Goal: Task Accomplishment & Management: Complete application form

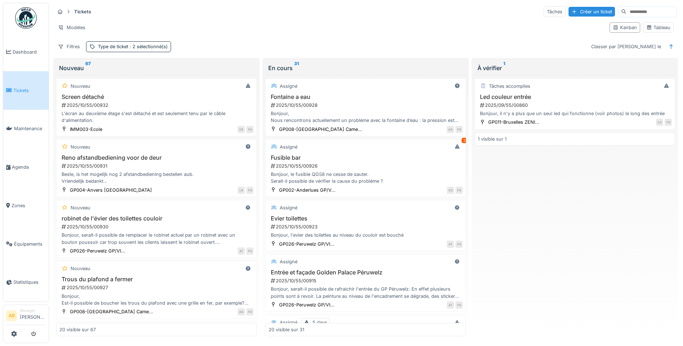
click at [24, 26] on img at bounding box center [26, 18] width 22 height 22
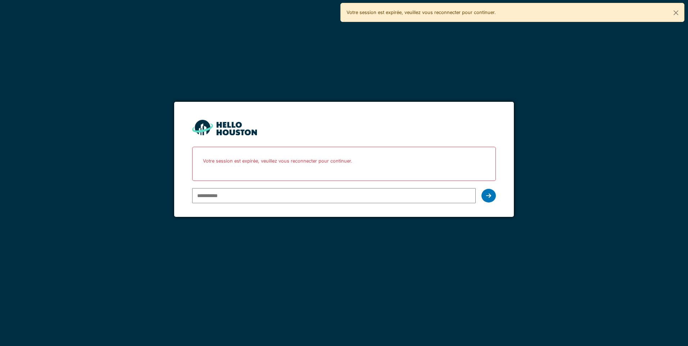
drag, startPoint x: 0, startPoint y: 0, endPoint x: 219, endPoint y: 195, distance: 293.0
click at [219, 195] on input "email" at bounding box center [333, 195] width 283 height 15
type input "**********"
click at [489, 198] on icon at bounding box center [488, 196] width 5 height 6
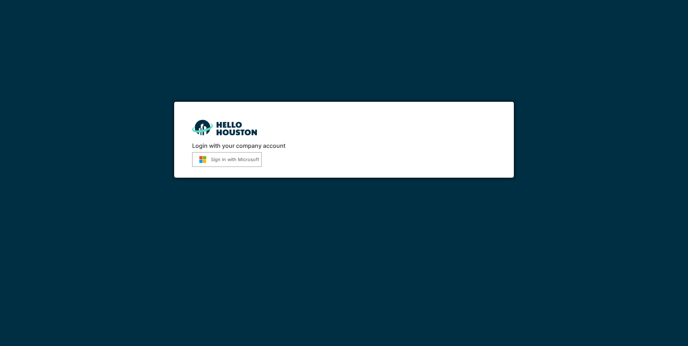
click at [251, 161] on button "Sign in with Microsoft" at bounding box center [226, 159] width 69 height 15
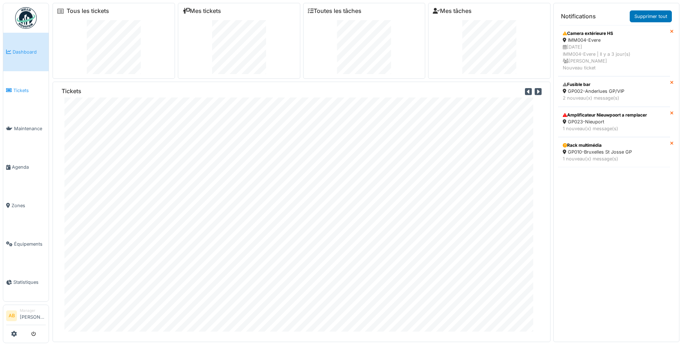
click at [8, 91] on icon at bounding box center [9, 90] width 6 height 5
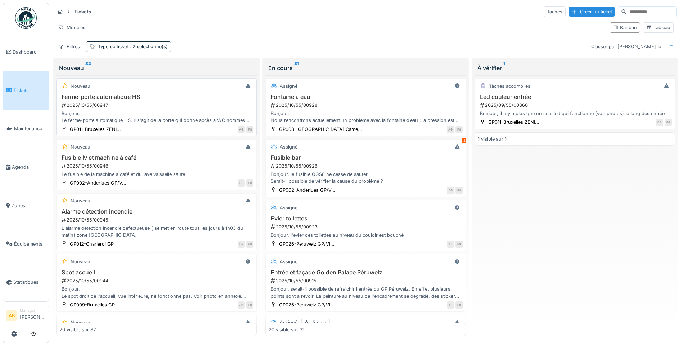
click at [134, 118] on div "Bonjour, Le ferme-porte automatique HS. Il s'agit de la porte qui donne accès a…" at bounding box center [156, 117] width 194 height 14
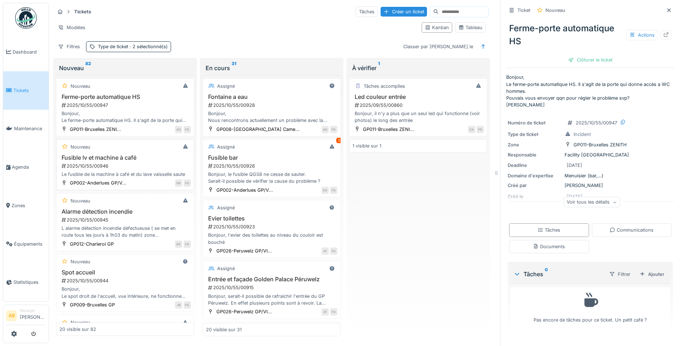
click at [135, 164] on div "2025/10/55/00946" at bounding box center [126, 166] width 130 height 7
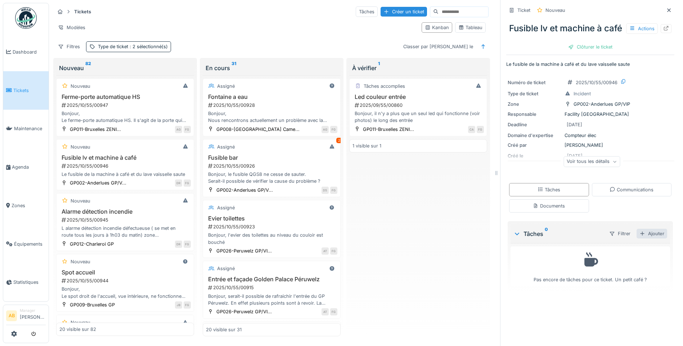
click at [643, 239] on div "Ajouter" at bounding box center [652, 234] width 31 height 10
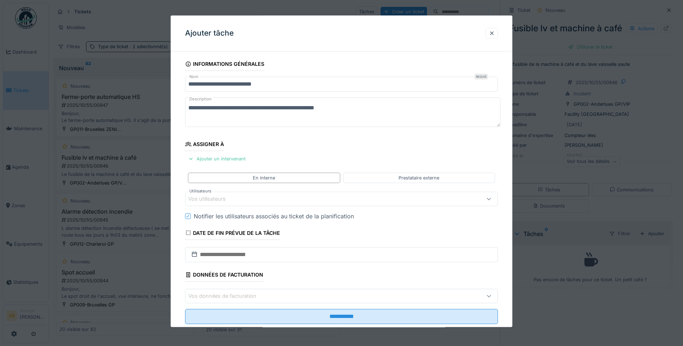
click at [350, 205] on div "Vos utilisateurs" at bounding box center [341, 199] width 313 height 14
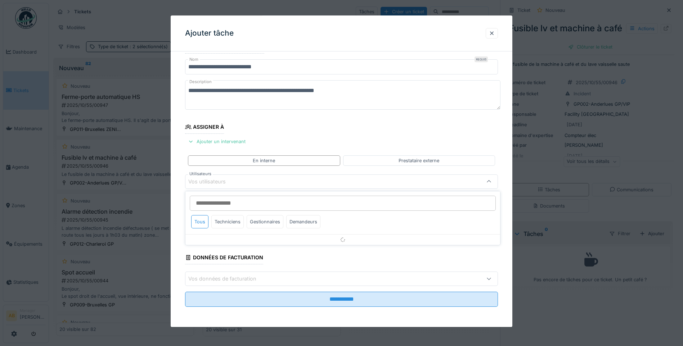
click at [301, 200] on input "Utilisateurs" at bounding box center [343, 203] width 306 height 15
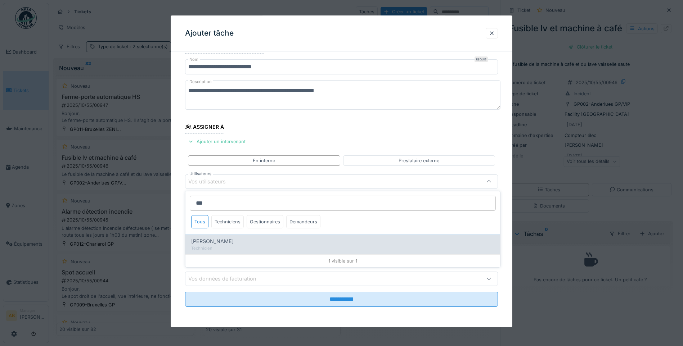
type input "***"
click at [256, 238] on div "Iulian Vilcinschi" at bounding box center [342, 242] width 303 height 8
type input "****"
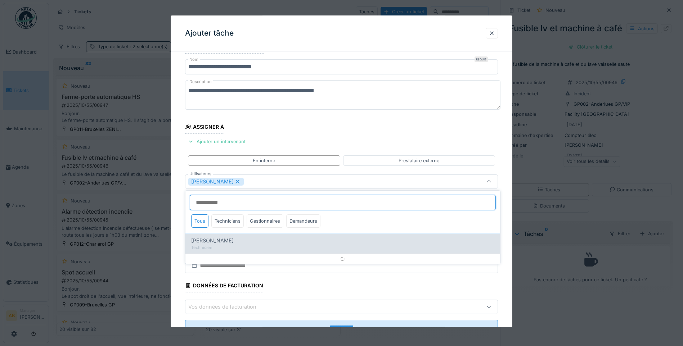
scroll to position [28, 0]
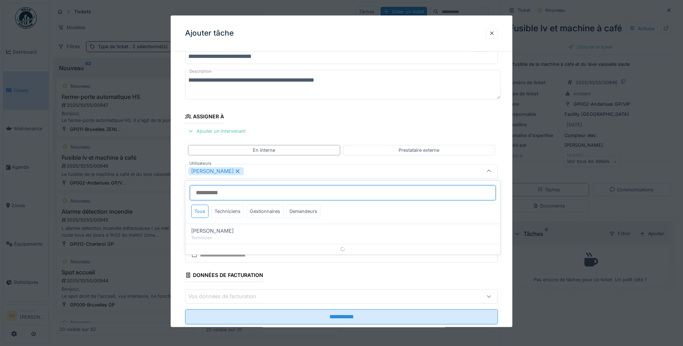
click at [260, 194] on input "Utilisateurs" at bounding box center [343, 192] width 306 height 15
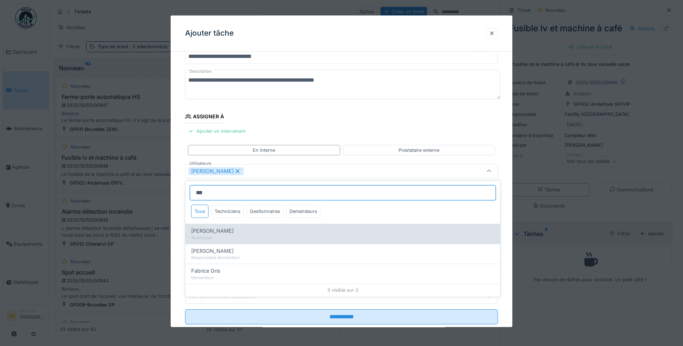
type input "***"
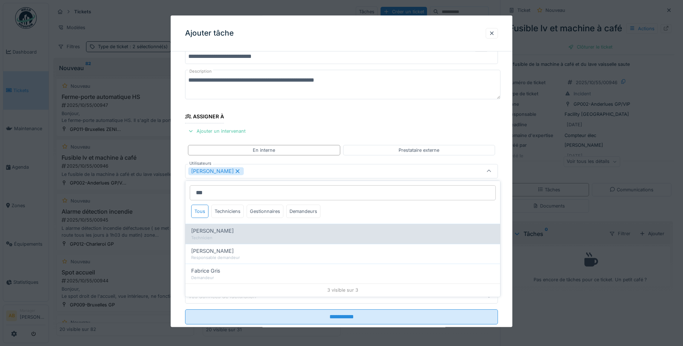
click at [242, 234] on div "Fabrizio Bruno" at bounding box center [342, 231] width 303 height 8
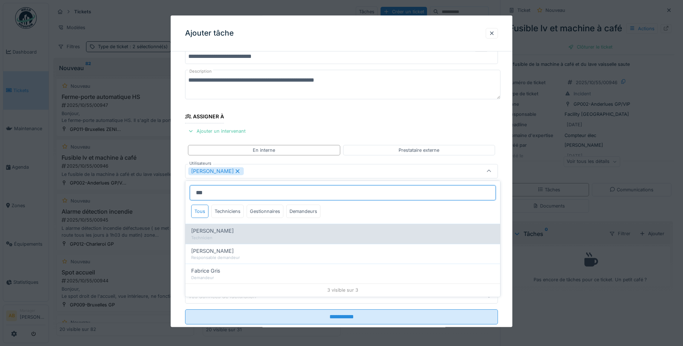
type input "*********"
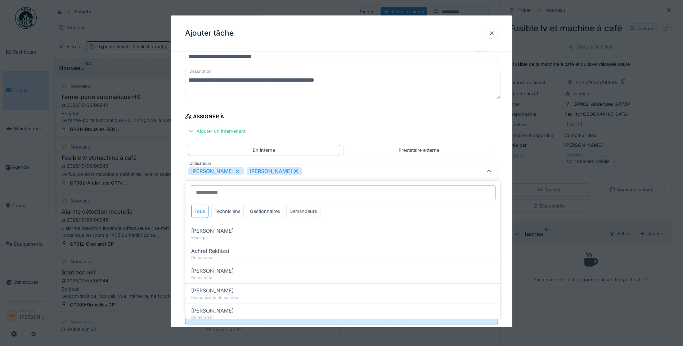
click at [378, 123] on fieldset "**********" at bounding box center [341, 180] width 313 height 301
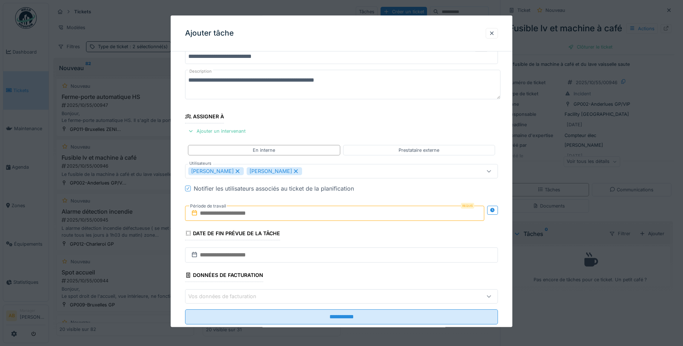
click at [280, 208] on input "text" at bounding box center [334, 213] width 299 height 15
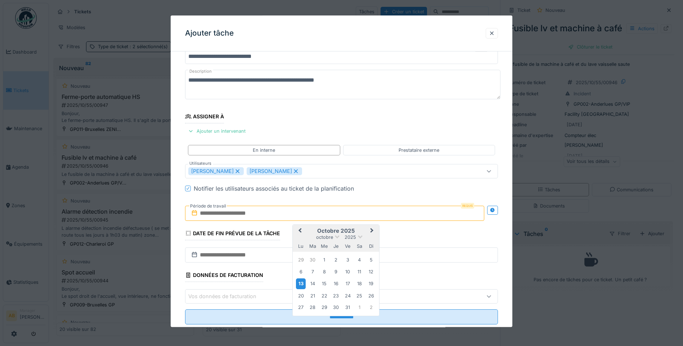
click at [303, 282] on div "13" at bounding box center [301, 284] width 10 height 10
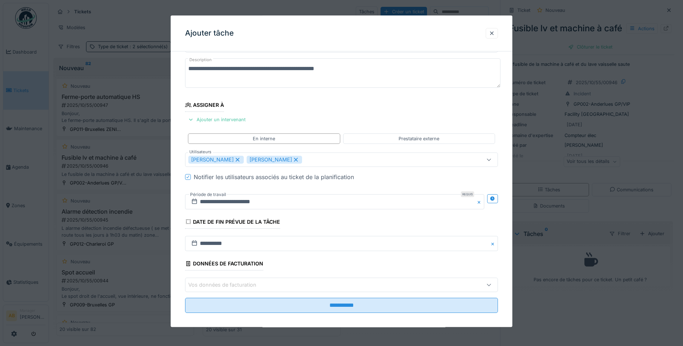
scroll to position [45, 0]
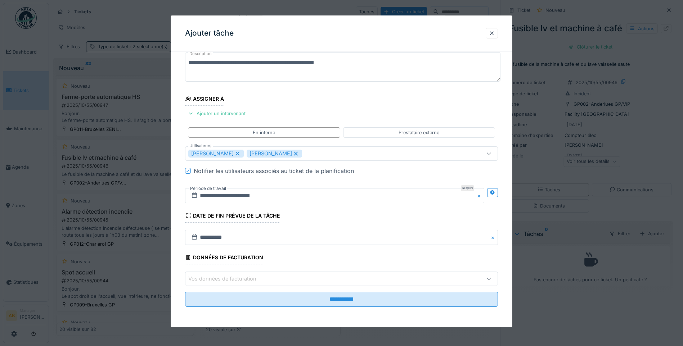
click at [299, 278] on div "Vos données de facturation" at bounding box center [323, 279] width 270 height 8
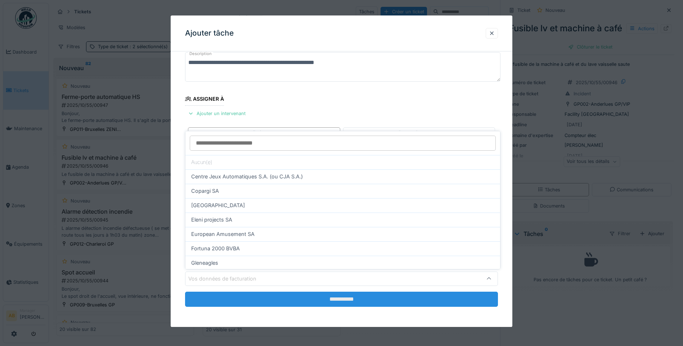
click at [317, 297] on input "**********" at bounding box center [341, 299] width 313 height 15
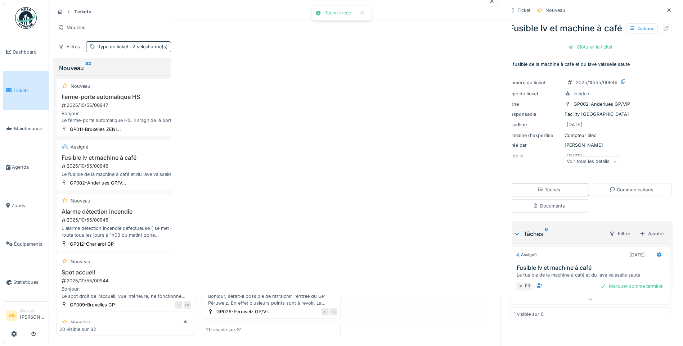
scroll to position [0, 0]
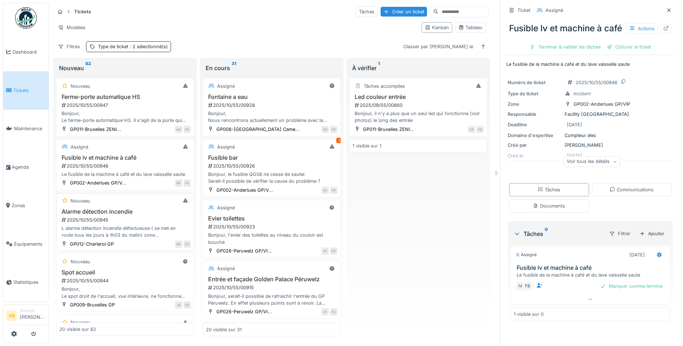
click at [132, 238] on div "L alarme détection incendie défectueuse ( se met en route tous les jours à 1h03…" at bounding box center [124, 232] width 131 height 14
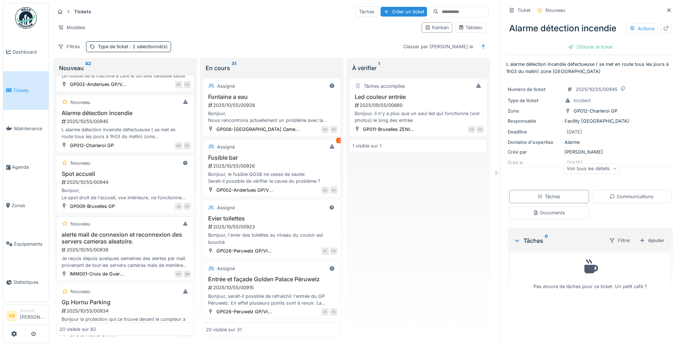
scroll to position [108, 0]
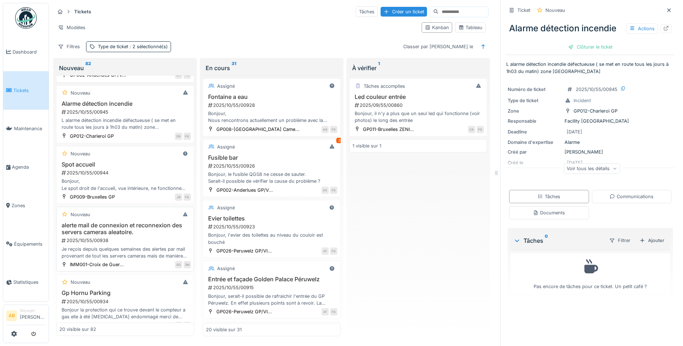
click at [129, 244] on div "2025/10/55/00938" at bounding box center [126, 240] width 130 height 7
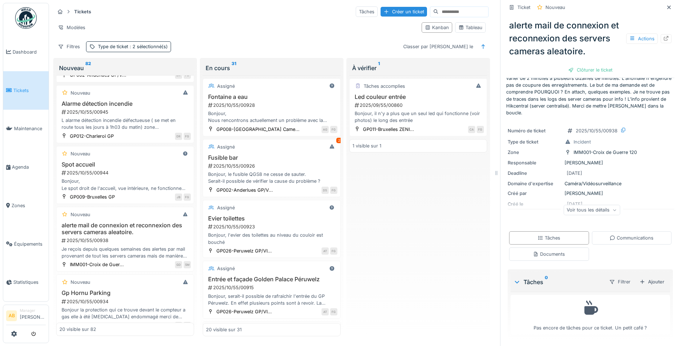
scroll to position [5, 0]
click at [596, 205] on div "Voir tous les détails" at bounding box center [591, 210] width 57 height 10
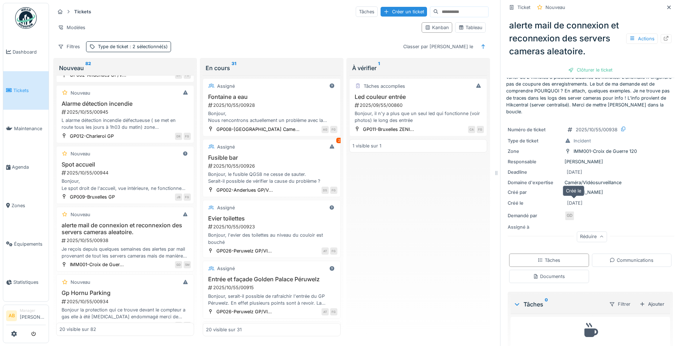
scroll to position [56, 0]
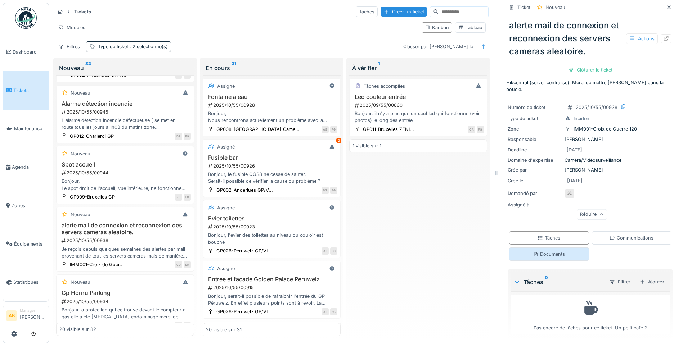
click at [564, 242] on div "Tâches Communications Documents" at bounding box center [590, 246] width 168 height 35
click at [567, 252] on div "Documents" at bounding box center [549, 254] width 80 height 13
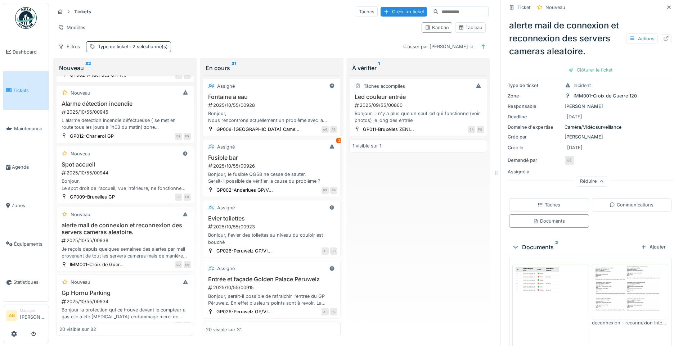
scroll to position [128, 0]
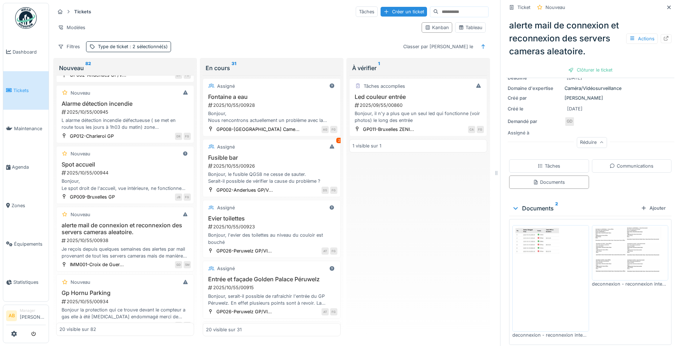
click at [551, 243] on img at bounding box center [550, 278] width 73 height 103
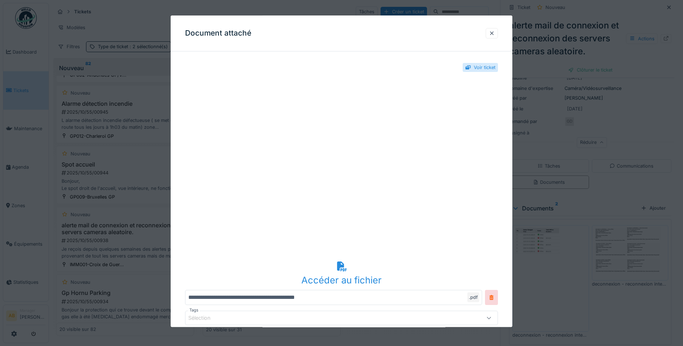
scroll to position [0, 0]
click at [495, 35] on div at bounding box center [492, 33] width 6 height 7
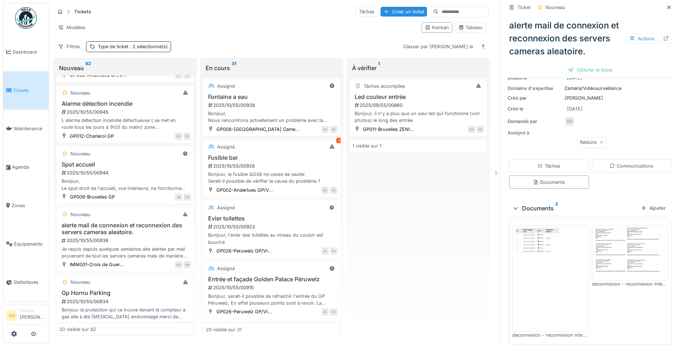
click at [605, 241] on img at bounding box center [630, 252] width 73 height 51
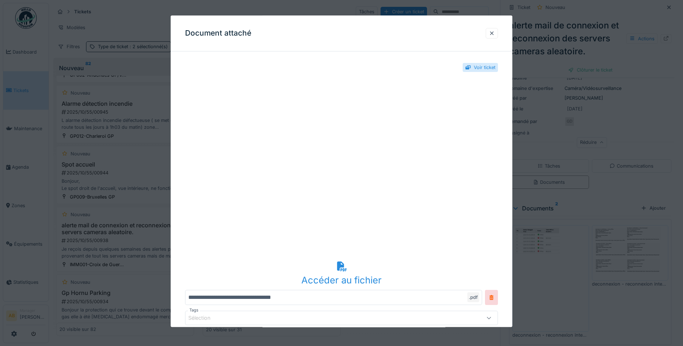
scroll to position [39, 0]
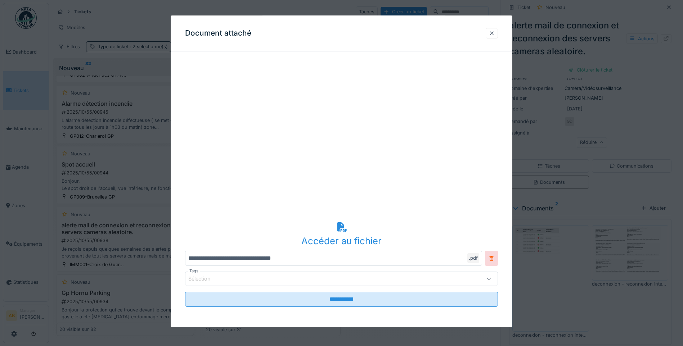
click at [495, 32] on div at bounding box center [492, 33] width 6 height 7
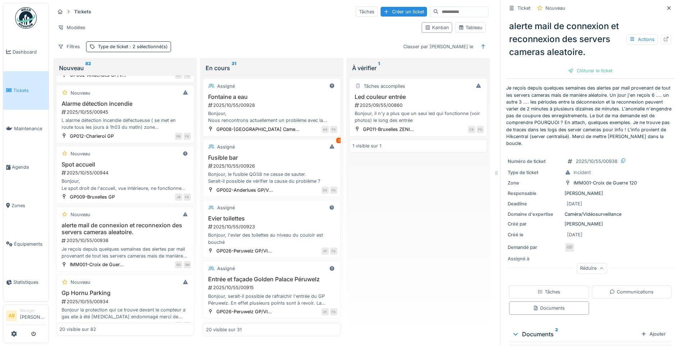
scroll to position [0, 0]
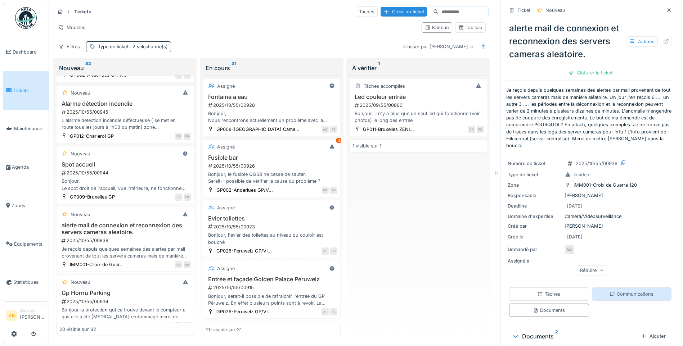
click at [610, 296] on icon at bounding box center [612, 294] width 5 height 5
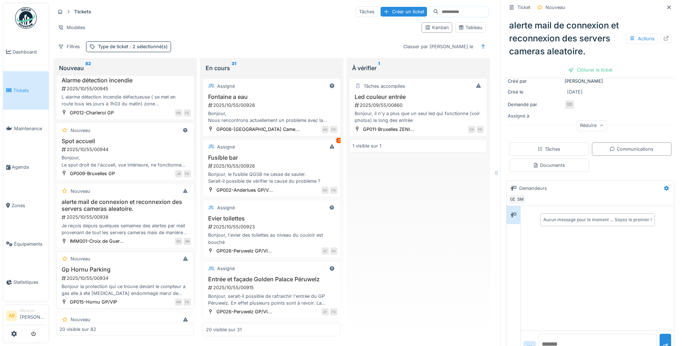
scroll to position [144, 0]
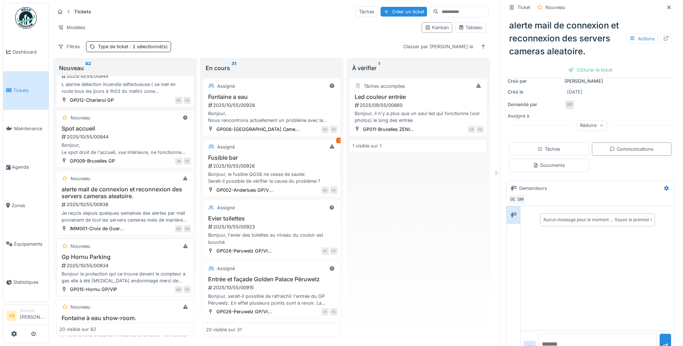
click at [144, 268] on div "2025/10/55/00934" at bounding box center [126, 265] width 130 height 7
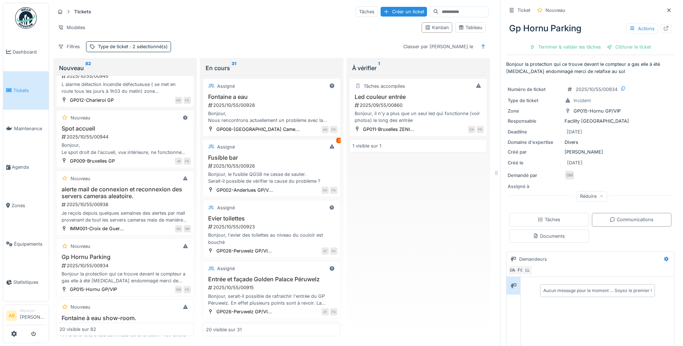
scroll to position [72, 0]
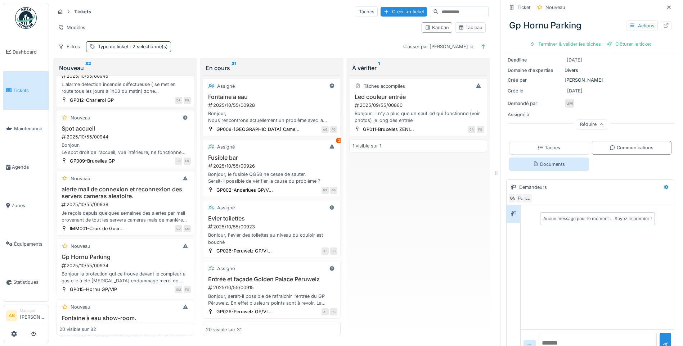
click at [565, 158] on div "Documents" at bounding box center [549, 164] width 80 height 13
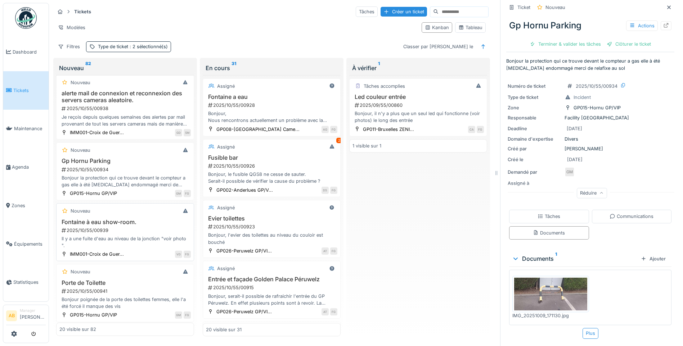
scroll to position [252, 0]
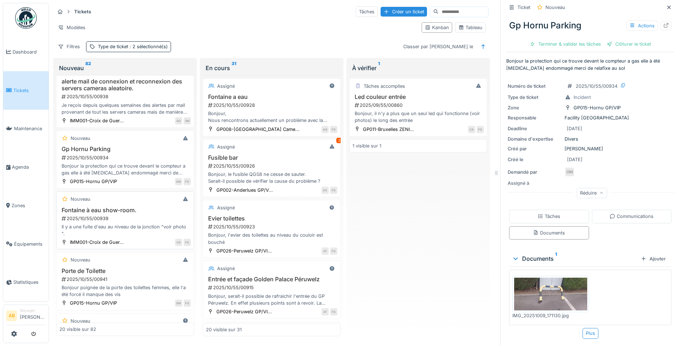
click at [140, 231] on div "Il y a une fuite d'eau au niveau de la jonction "voir photo "." at bounding box center [124, 231] width 131 height 14
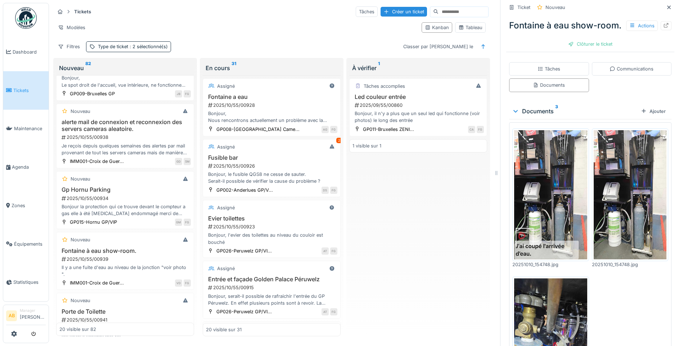
scroll to position [216, 0]
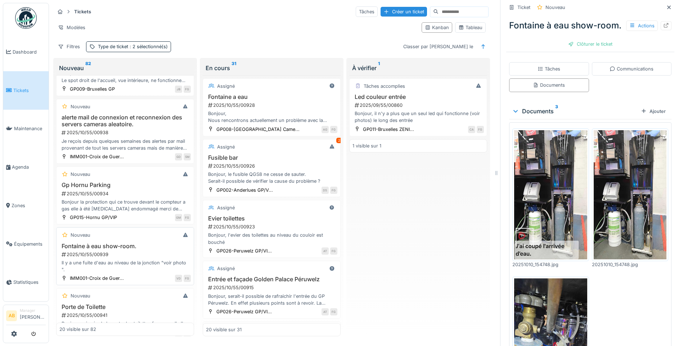
click at [133, 257] on div "Fontaine à eau show-room. 2025/10/55/00939 Il y a une fuite d'eau au niveau de …" at bounding box center [124, 258] width 131 height 31
click at [135, 273] on div "Il y a une fuite d'eau au niveau de la jonction "voir photo "." at bounding box center [124, 267] width 131 height 14
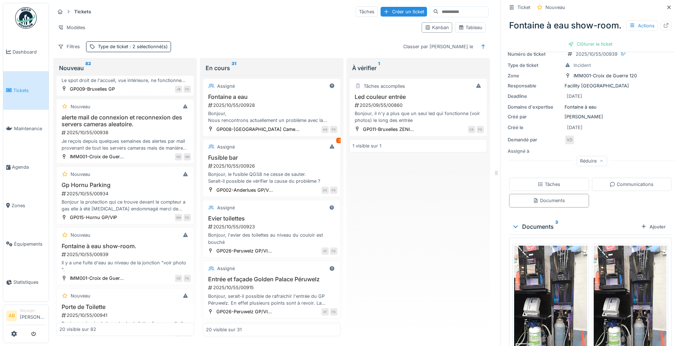
scroll to position [0, 0]
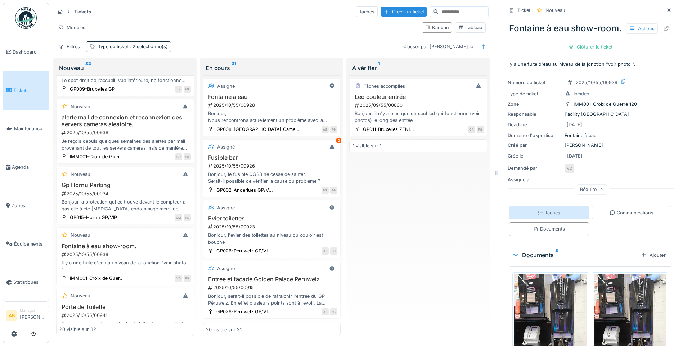
click at [546, 216] on div "Tâches" at bounding box center [549, 213] width 23 height 7
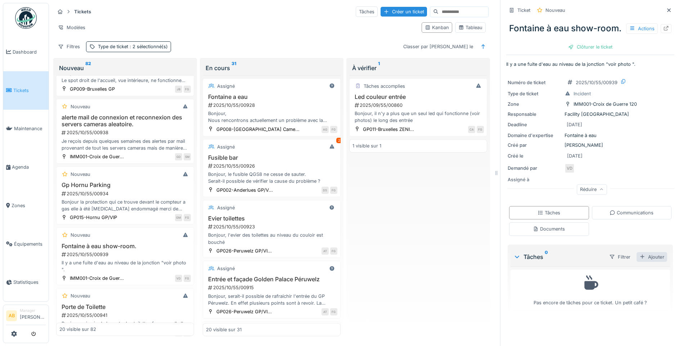
click at [652, 262] on div "Ajouter" at bounding box center [652, 257] width 31 height 10
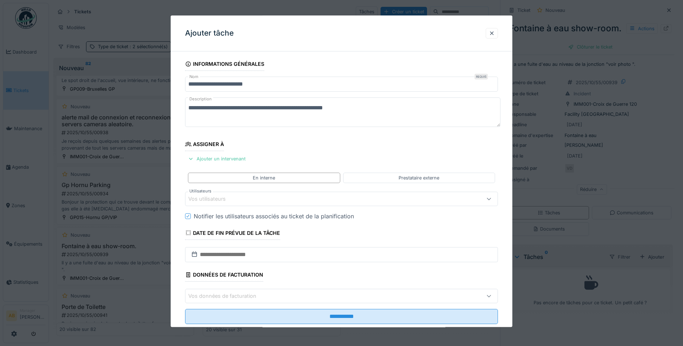
click at [260, 198] on div "Vos utilisateurs" at bounding box center [323, 199] width 270 height 8
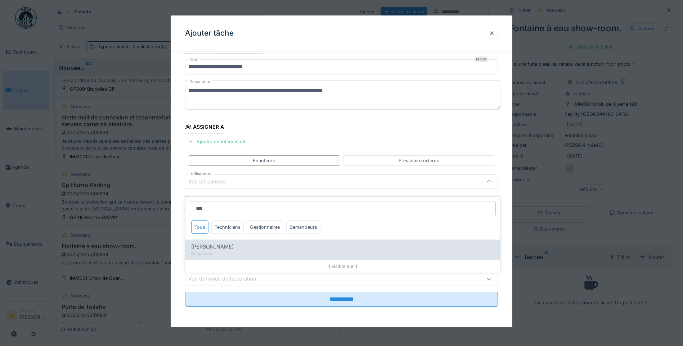
type input "***"
click at [255, 244] on div "Khalid Ayad" at bounding box center [342, 247] width 303 height 8
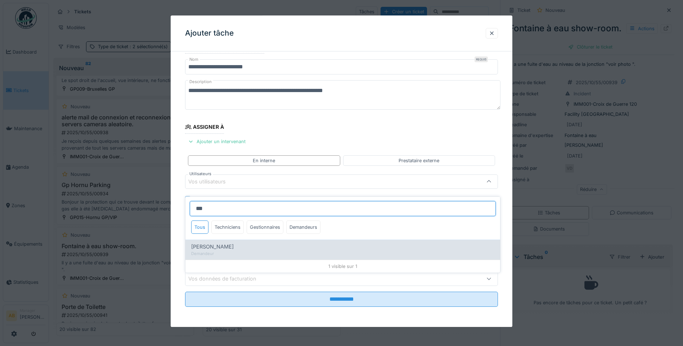
type input "****"
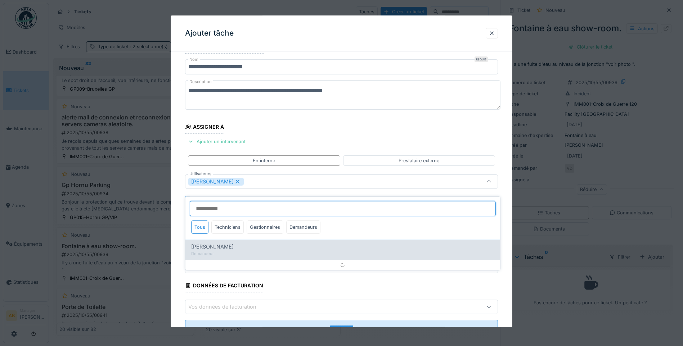
scroll to position [28, 0]
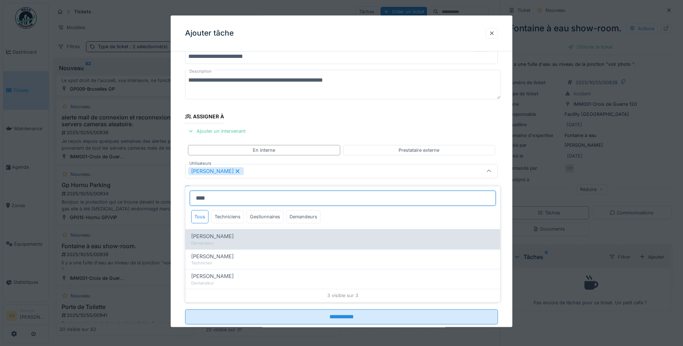
type input "****"
click at [220, 241] on div "Demandeur" at bounding box center [342, 244] width 303 height 6
type input "*********"
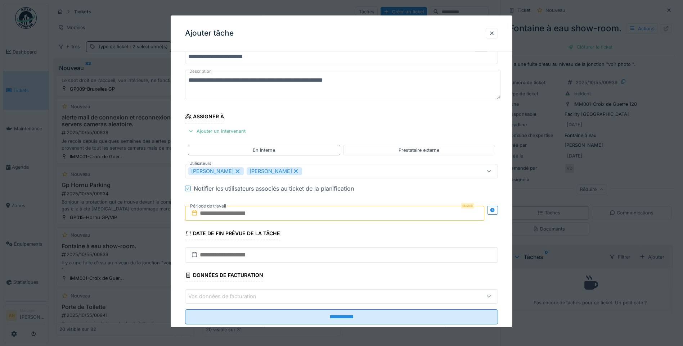
click at [313, 127] on fieldset "**********" at bounding box center [341, 180] width 313 height 301
click at [282, 216] on input "text" at bounding box center [334, 213] width 299 height 15
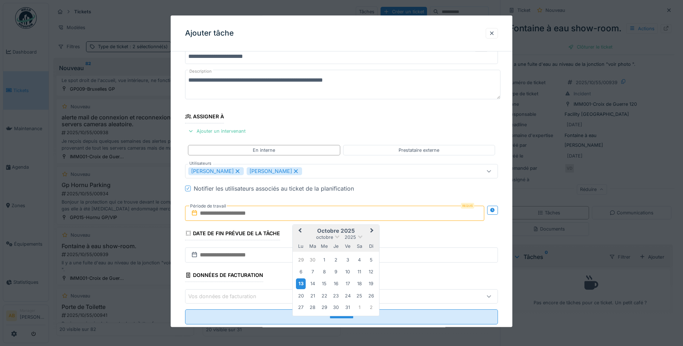
click at [301, 284] on div "13" at bounding box center [301, 284] width 10 height 10
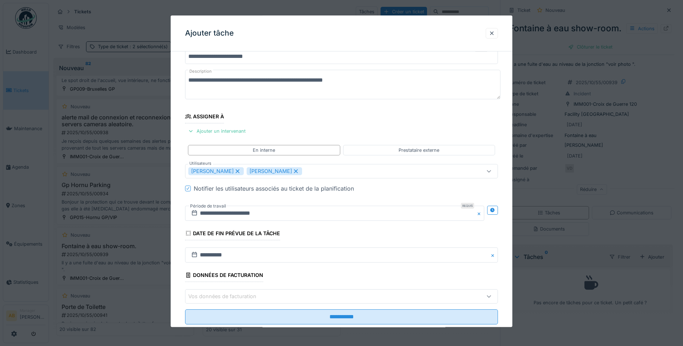
scroll to position [45, 0]
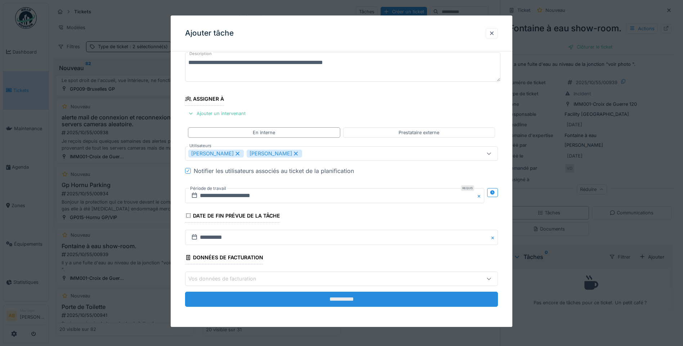
click at [298, 300] on input "**********" at bounding box center [341, 299] width 313 height 15
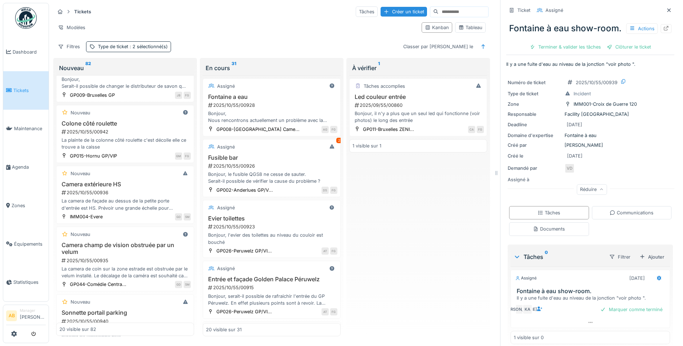
scroll to position [540, 0]
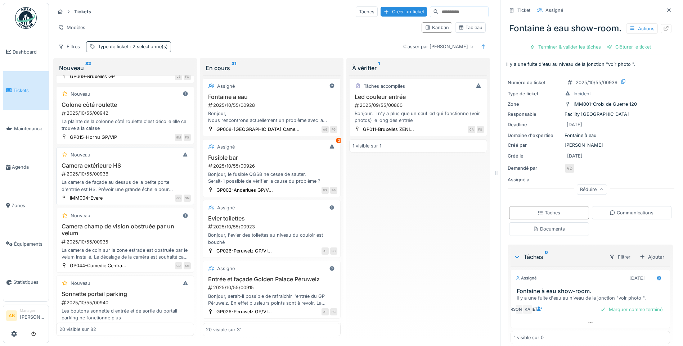
click at [118, 189] on div "La camera de façade au dessus de la petite porte d'entrée est HS. Prévoir une g…" at bounding box center [124, 186] width 131 height 14
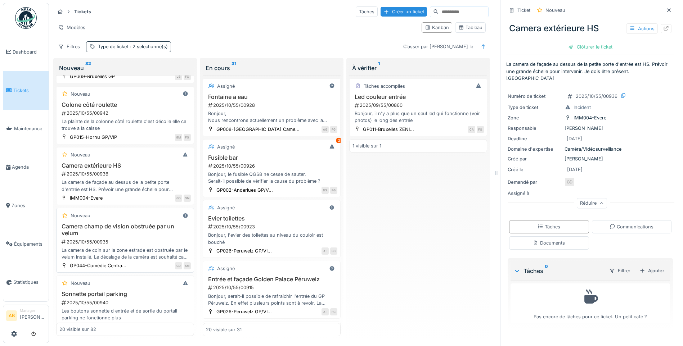
click at [129, 236] on h3 "Camera champ de vision obstruée par un velum" at bounding box center [124, 230] width 131 height 14
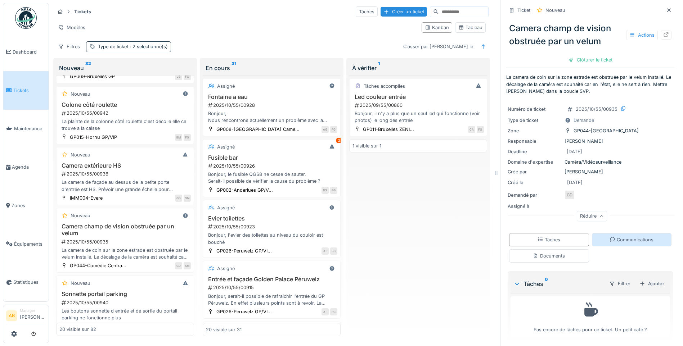
click at [618, 237] on div "Communications" at bounding box center [632, 240] width 44 height 7
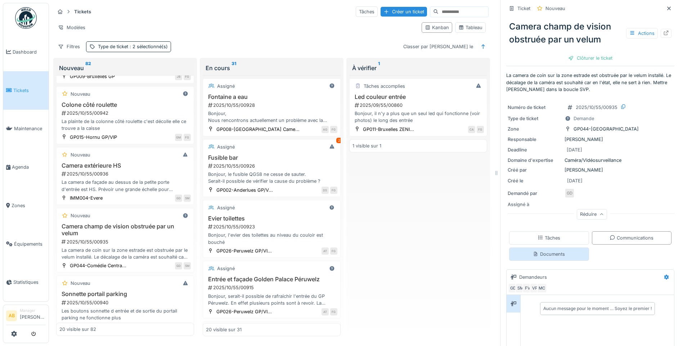
click at [560, 249] on div "Documents" at bounding box center [549, 254] width 80 height 13
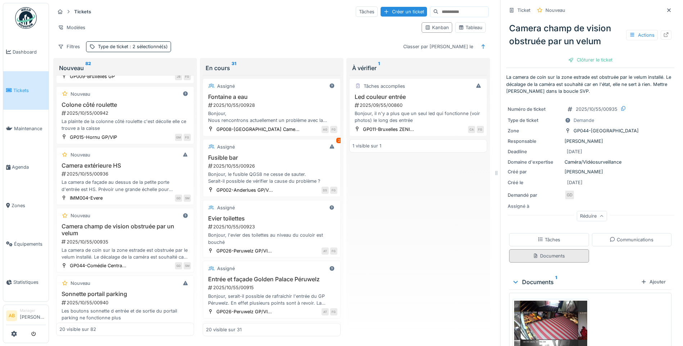
scroll to position [39, 0]
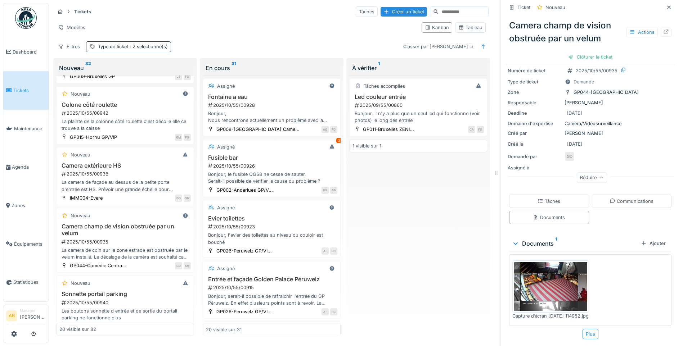
click at [557, 276] on img at bounding box center [550, 286] width 73 height 49
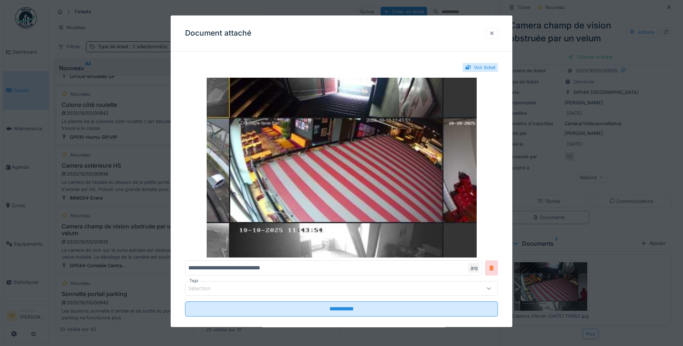
click at [495, 32] on div at bounding box center [492, 33] width 6 height 7
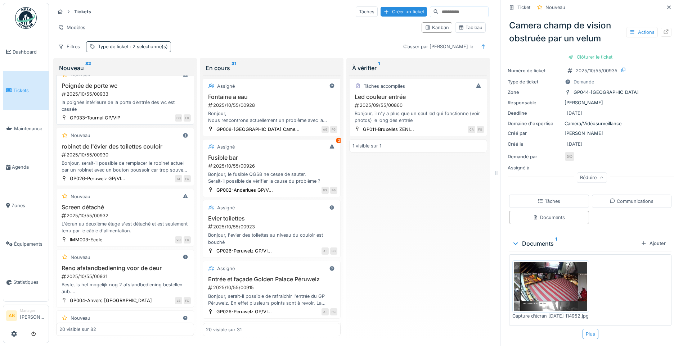
scroll to position [864, 0]
click at [111, 223] on div "L'écran au deuxième étage s'est détaché et est seulement tenu par le câble d'al…" at bounding box center [124, 227] width 131 height 14
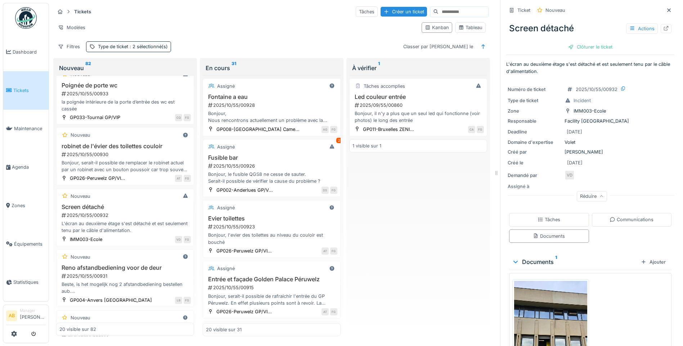
scroll to position [96, 0]
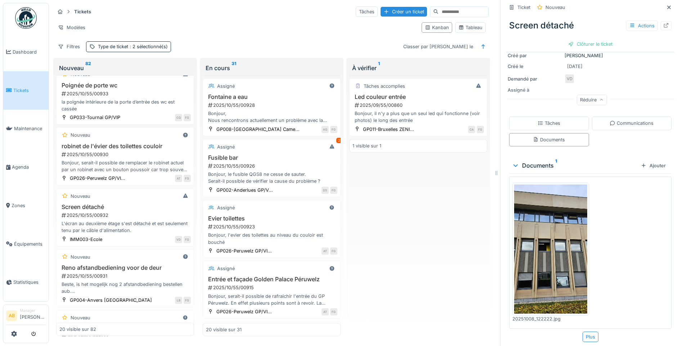
click at [563, 235] on img at bounding box center [550, 249] width 73 height 129
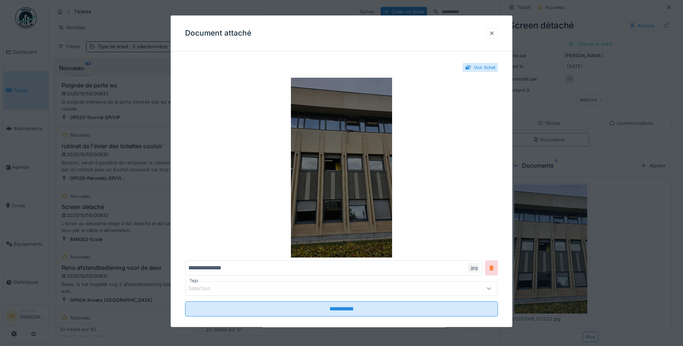
click at [369, 181] on img at bounding box center [341, 168] width 313 height 180
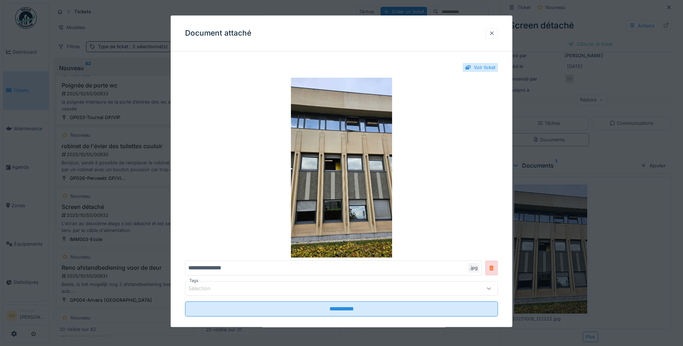
click at [495, 35] on div at bounding box center [492, 33] width 6 height 7
